Goal: Browse casually

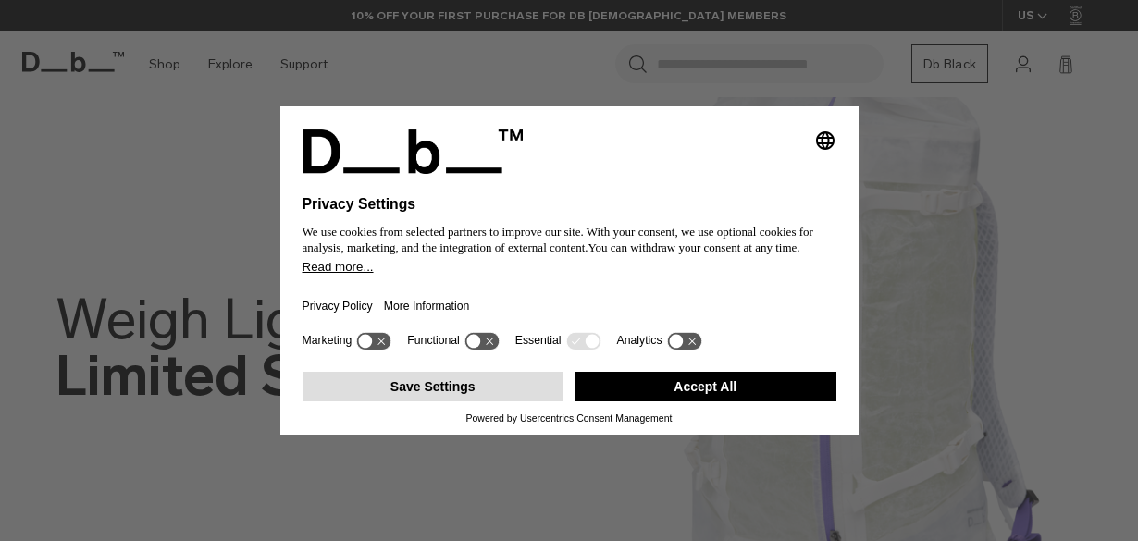
click at [416, 390] on button "Save Settings" at bounding box center [433, 387] width 262 height 30
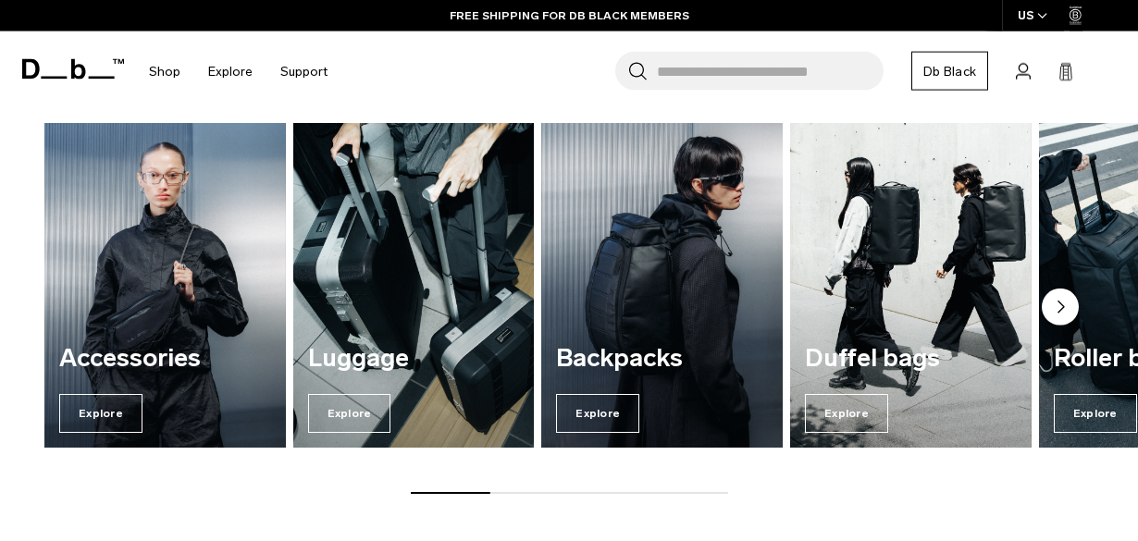
scroll to position [1132, 0]
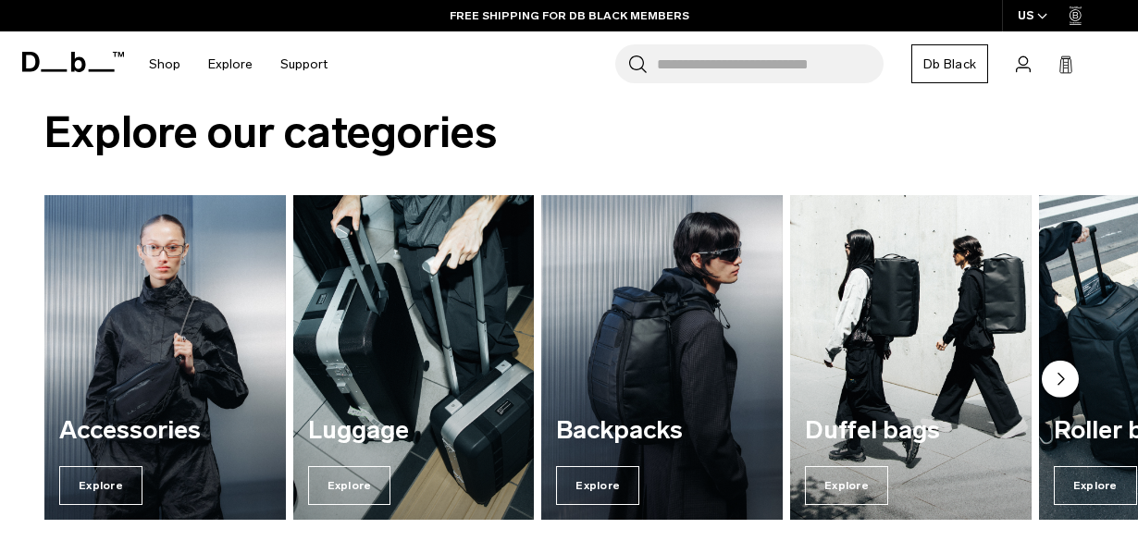
click at [1061, 376] on circle "Next slide" at bounding box center [1059, 378] width 37 height 37
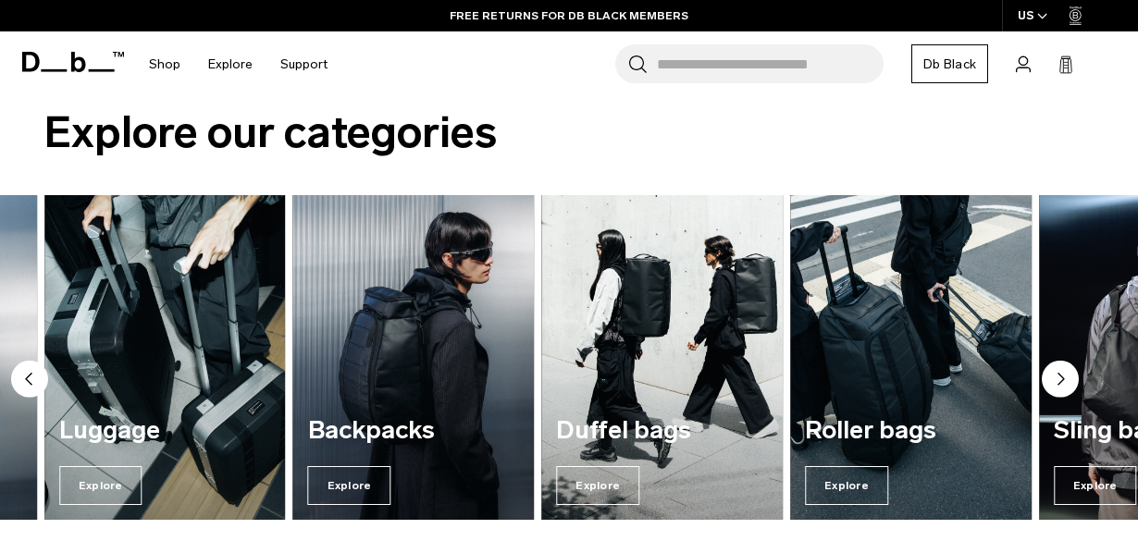
click at [1061, 376] on circle "Next slide" at bounding box center [1059, 378] width 37 height 37
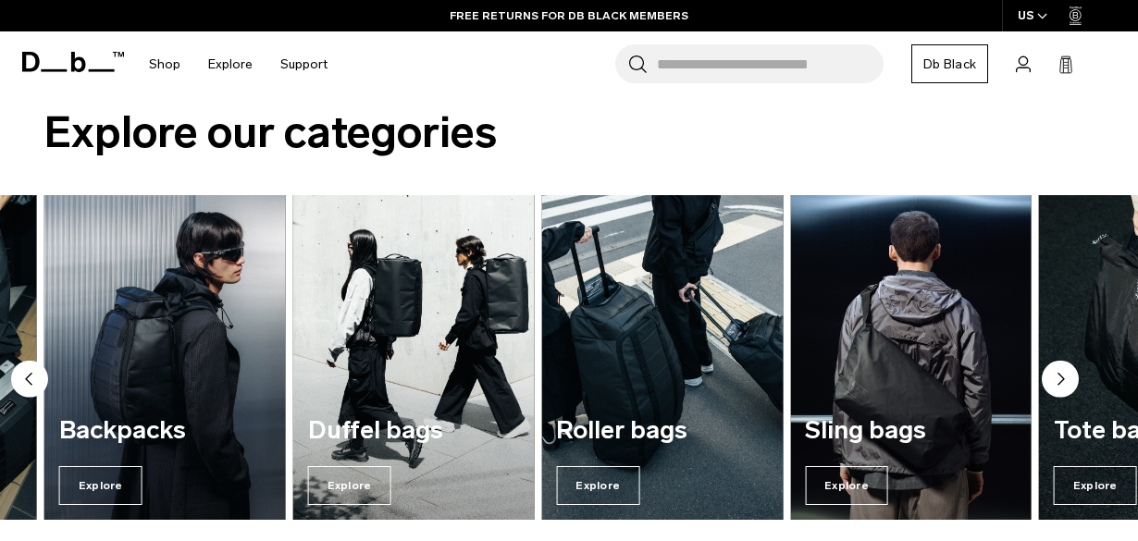
click at [1061, 376] on circle "Next slide" at bounding box center [1059, 378] width 37 height 37
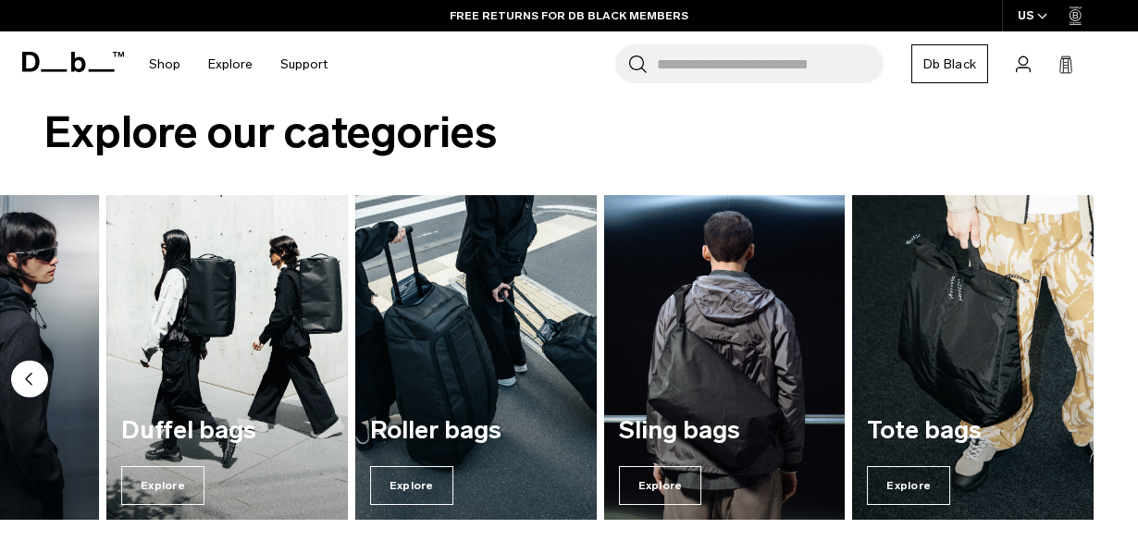
click at [1061, 376] on img "7 / 7" at bounding box center [972, 358] width 241 height 326
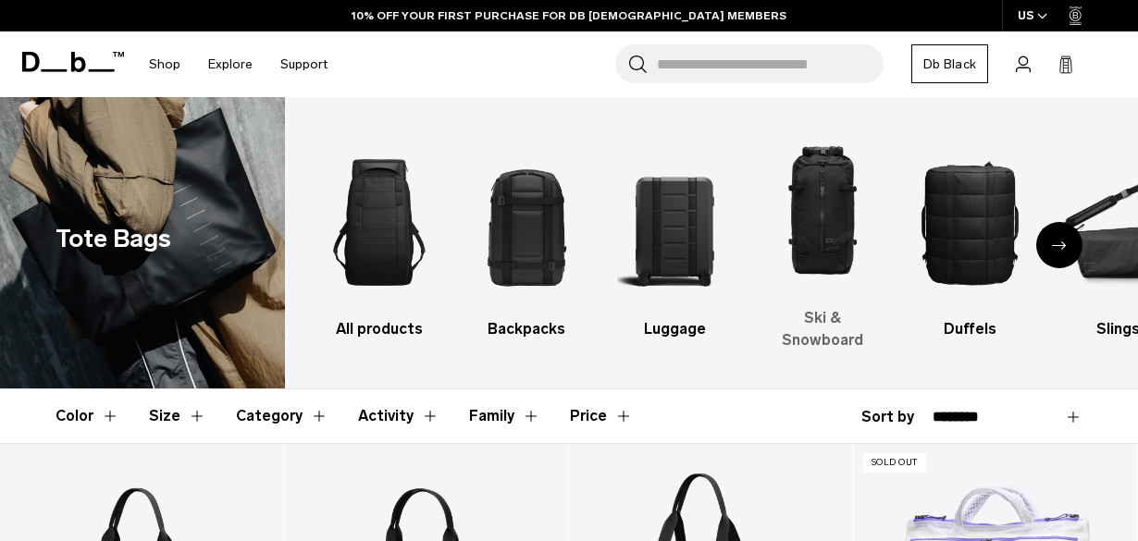
click at [824, 220] on img "4 / 10" at bounding box center [822, 211] width 116 height 173
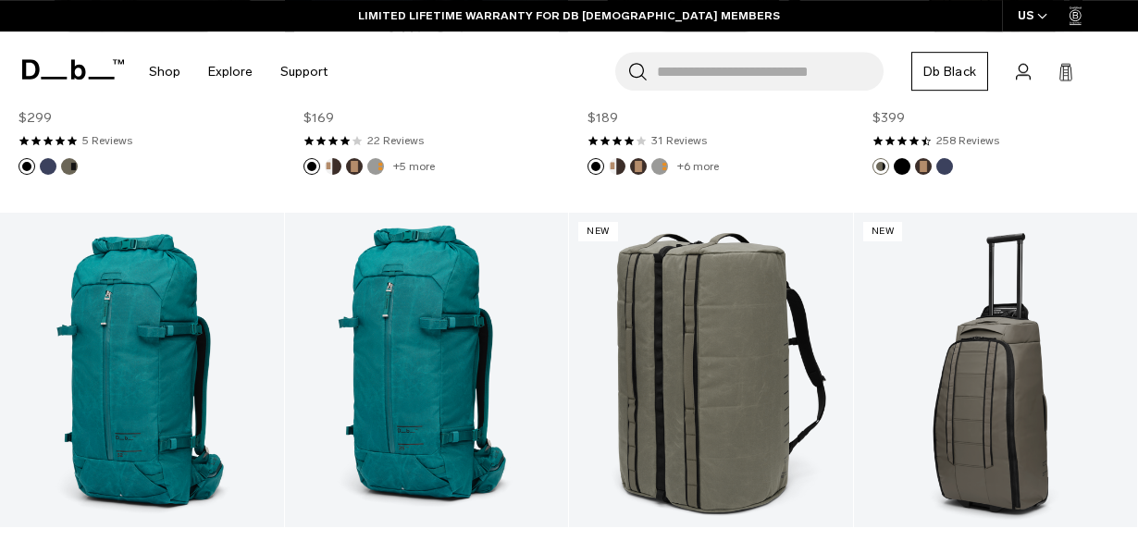
scroll to position [4151, 0]
